Goal: Information Seeking & Learning: Find contact information

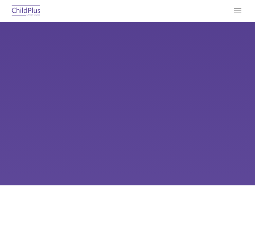
type input ""
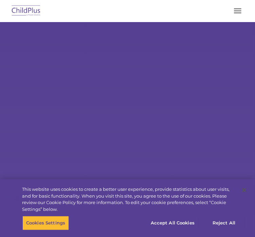
select select "MEDIUM"
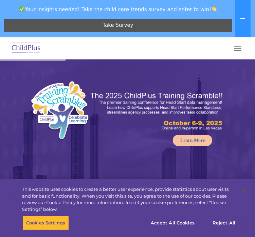
click at [237, 45] on button "button" at bounding box center [238, 48] width 14 height 11
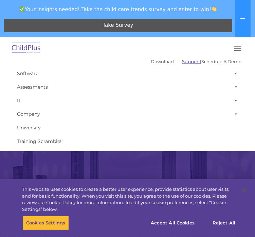
click at [182, 60] on link "Support" at bounding box center [191, 61] width 18 height 5
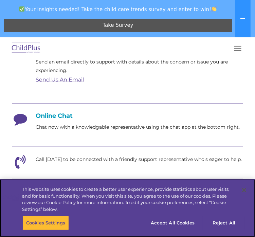
scroll to position [206, 0]
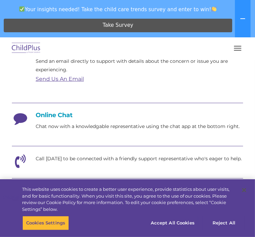
click at [132, 121] on div "Online Chat Chat now with a knowledgable representative using the chat app at t…" at bounding box center [128, 121] width 232 height 19
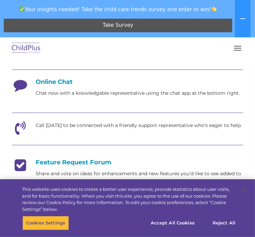
scroll to position [241, 0]
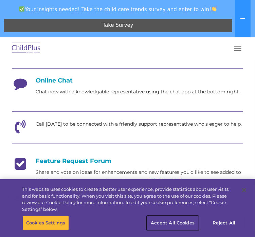
click at [186, 222] on button "Accept All Cookies" at bounding box center [172, 223] width 51 height 14
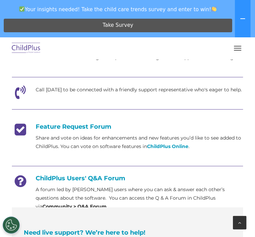
click at [243, 220] on div at bounding box center [240, 223] width 14 height 14
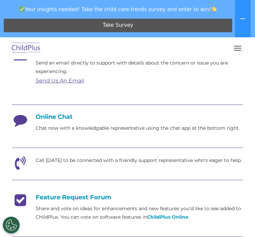
scroll to position [207, 0]
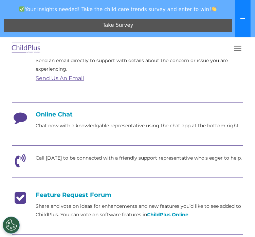
click at [241, 20] on icon at bounding box center [242, 18] width 5 height 5
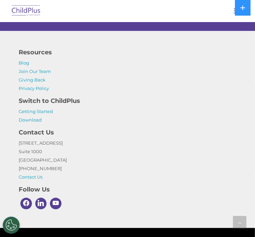
scroll to position [622, 0]
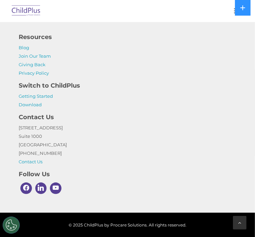
click at [241, 223] on icon at bounding box center [240, 223] width 3 height 5
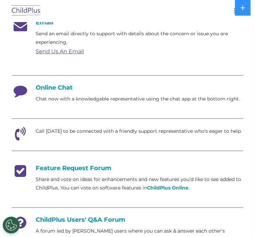
scroll to position [207, 0]
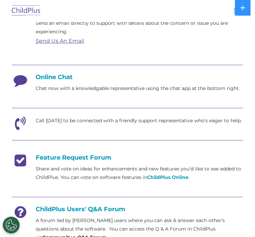
click at [66, 74] on h4 "Online Chat" at bounding box center [128, 76] width 232 height 7
click at [65, 85] on p "Chat now with a knowledgable representative using the chat app at the bottom ri…" at bounding box center [140, 88] width 208 height 9
